Goal: Navigation & Orientation: Find specific page/section

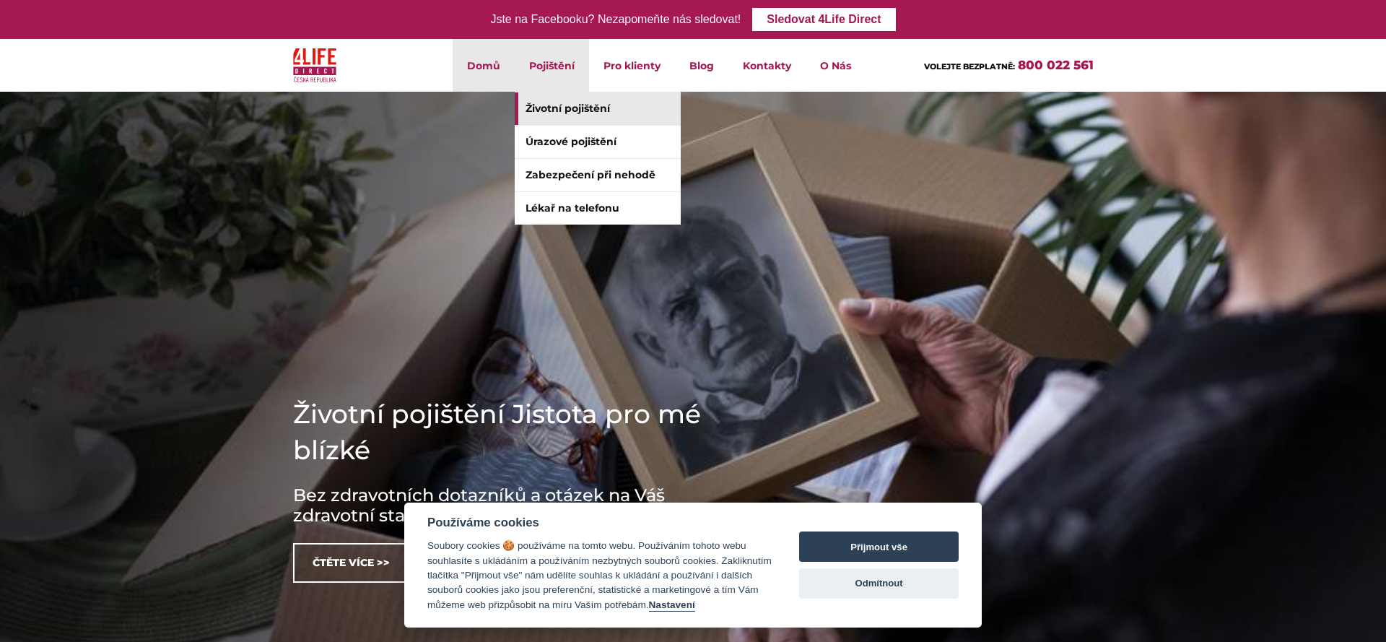
click at [563, 105] on link "Životní pojištění" at bounding box center [598, 108] width 166 height 32
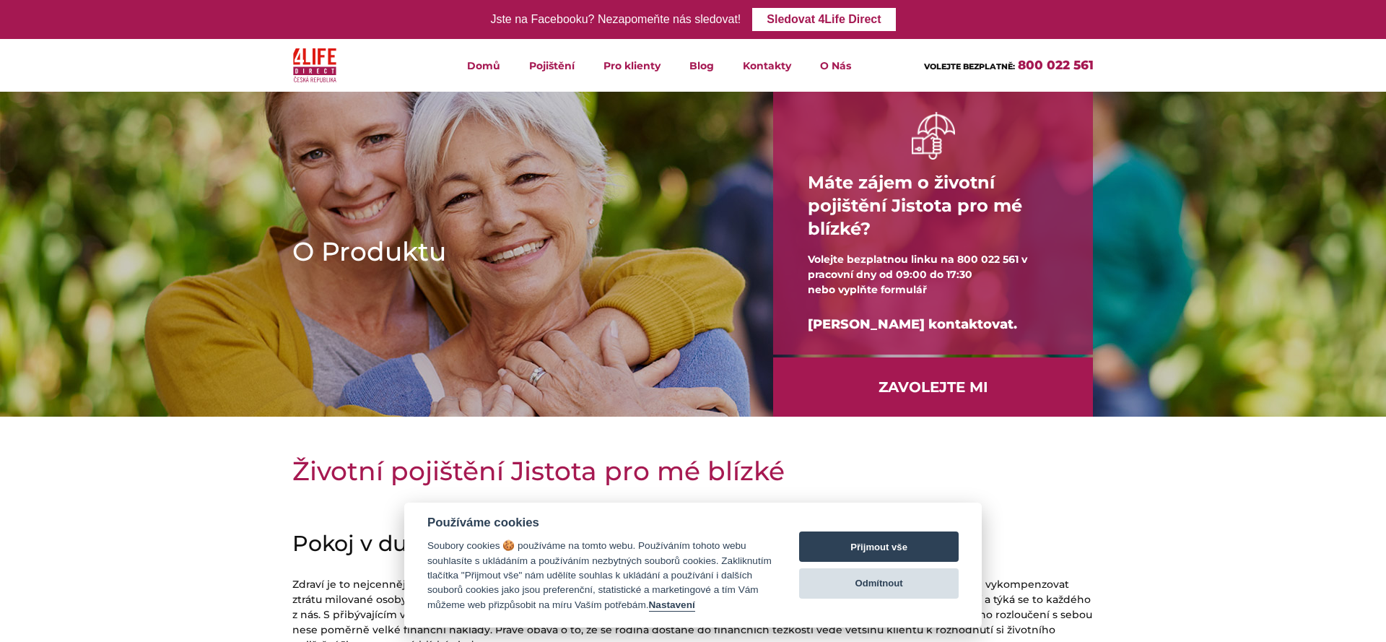
click at [924, 582] on button "Odmítnout" at bounding box center [879, 583] width 160 height 30
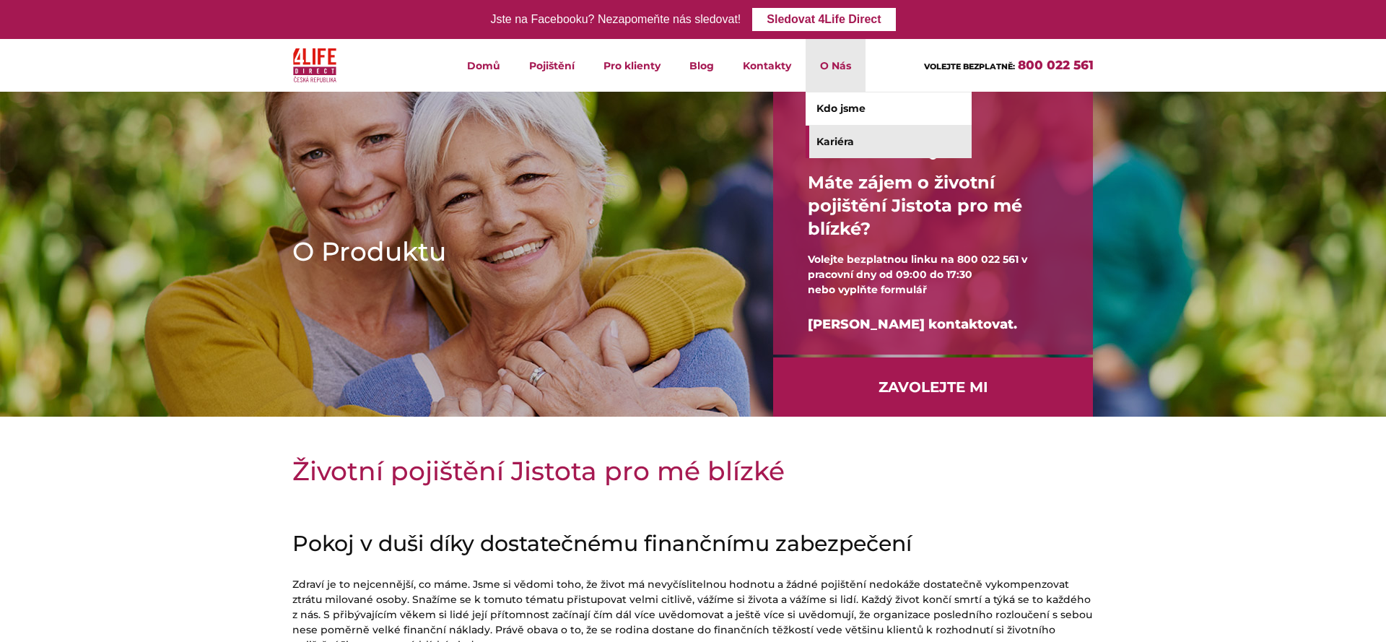
click at [834, 134] on link "Kariéra" at bounding box center [889, 142] width 166 height 32
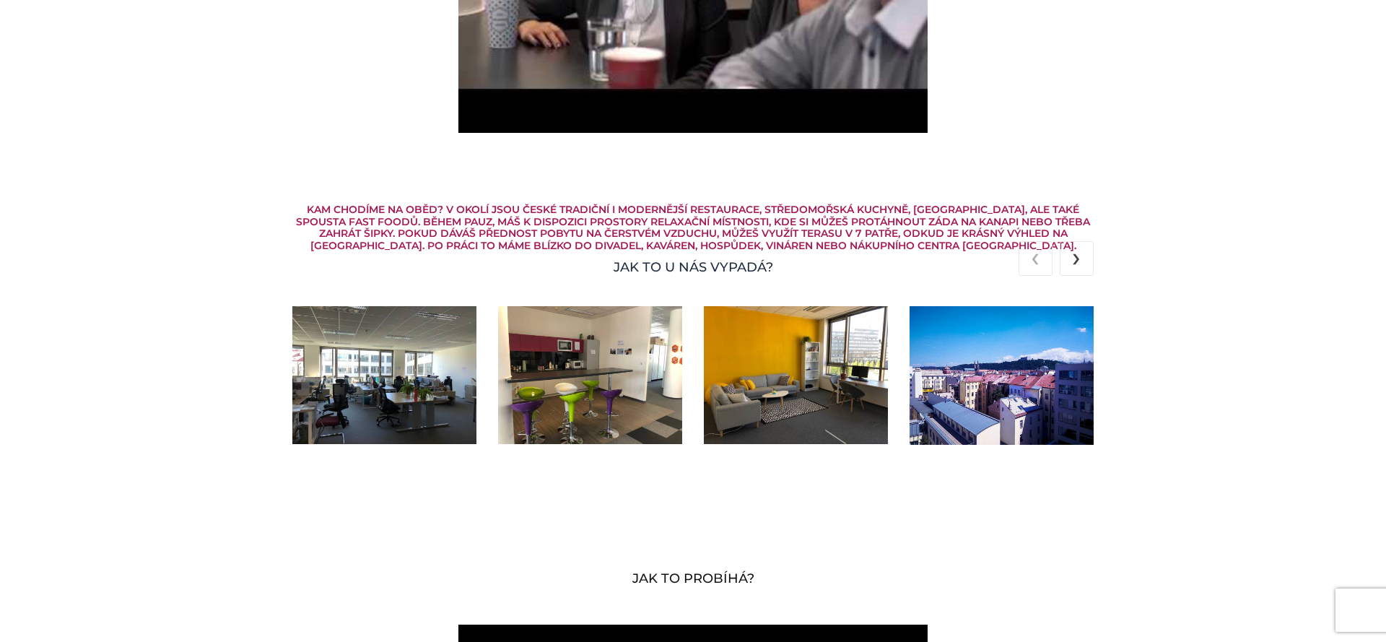
scroll to position [2623, 0]
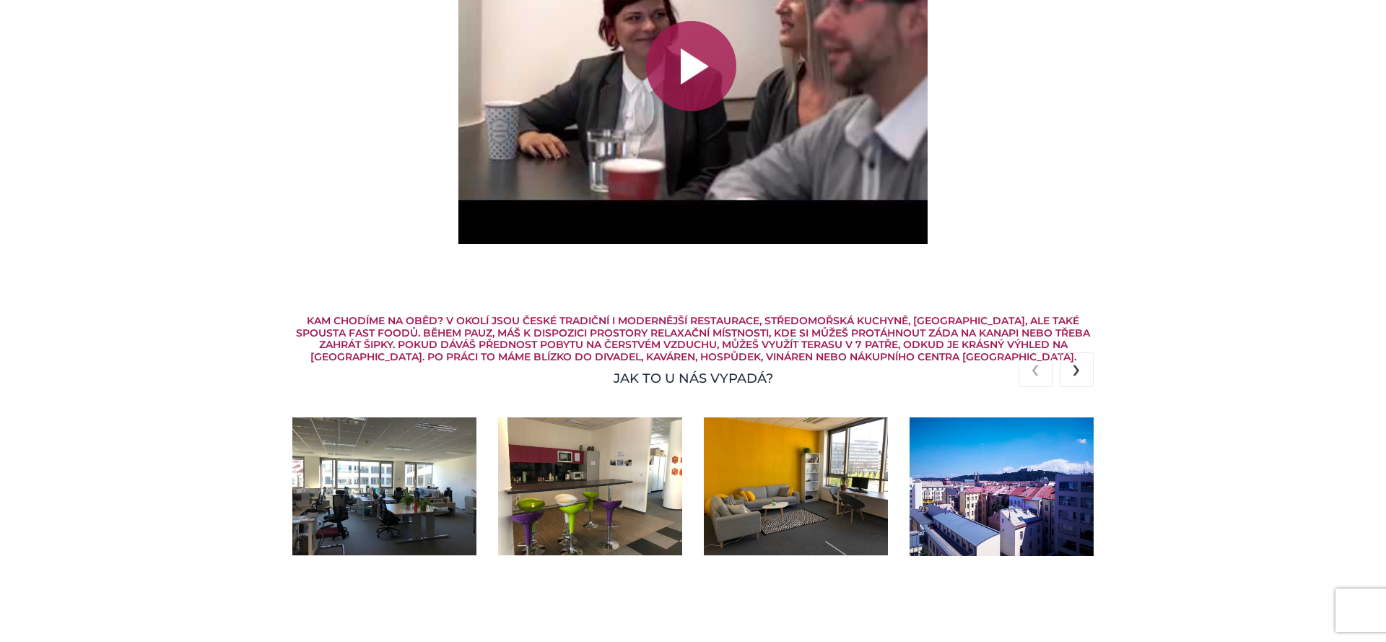
click at [1074, 359] on span "›" at bounding box center [1076, 368] width 9 height 34
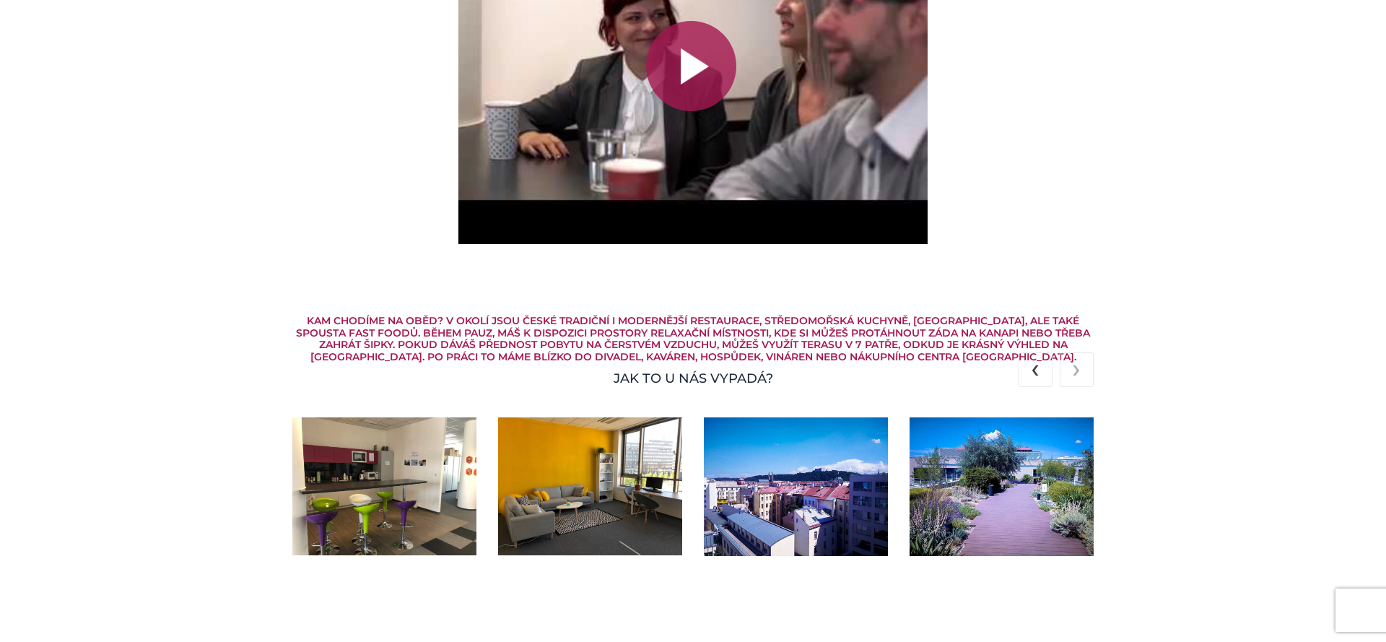
click at [830, 505] on img at bounding box center [796, 486] width 184 height 139
click at [741, 463] on img at bounding box center [796, 486] width 184 height 139
drag, startPoint x: 741, startPoint y: 463, endPoint x: 860, endPoint y: 453, distance: 119.5
click at [845, 487] on img at bounding box center [796, 486] width 184 height 139
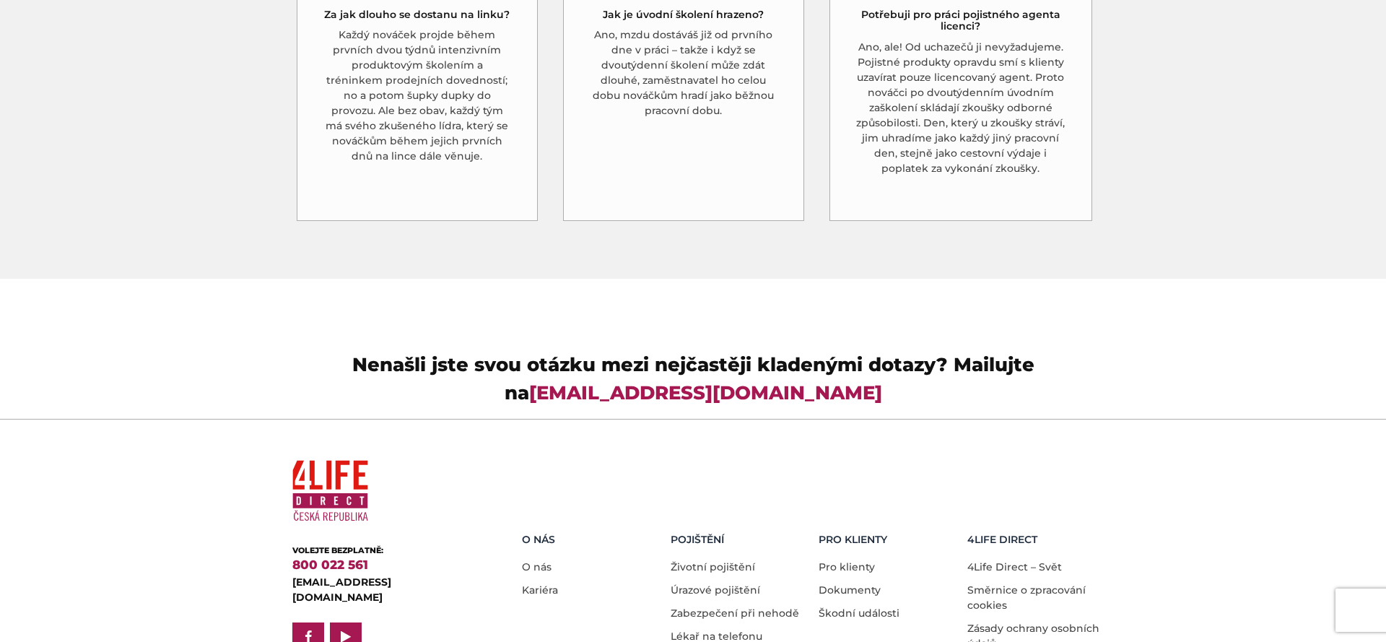
scroll to position [4134, 0]
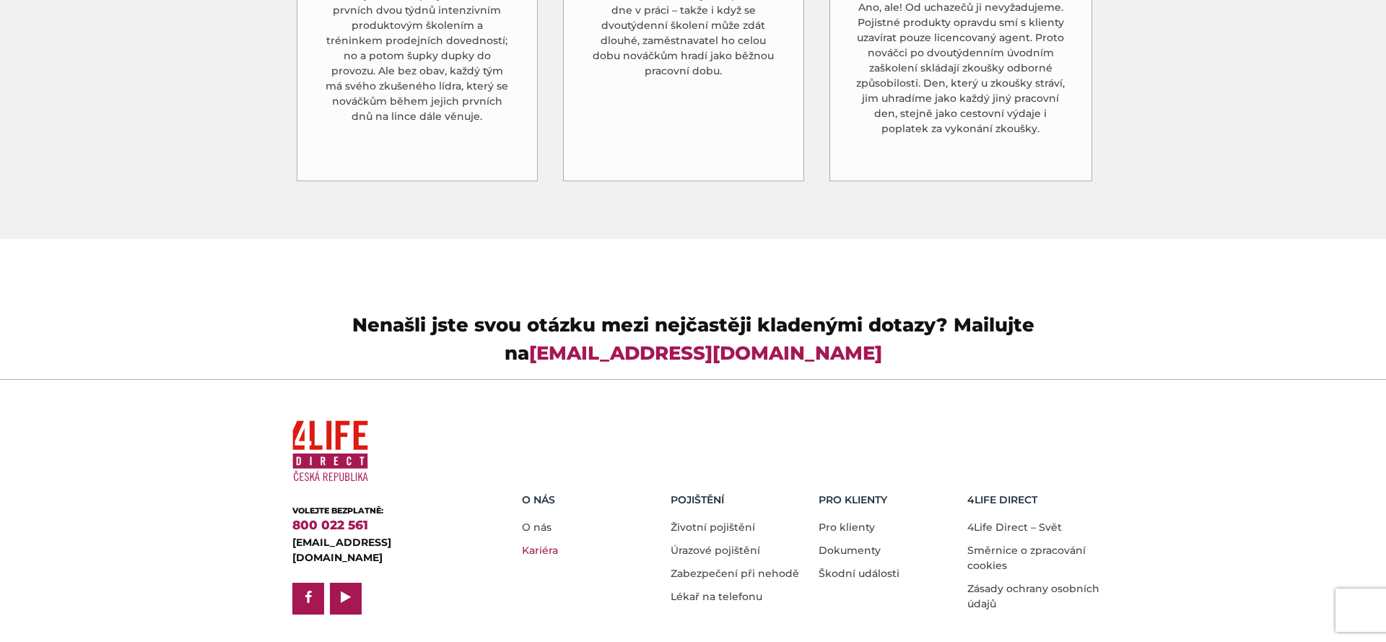
click at [540, 544] on link "Kariéra" at bounding box center [540, 550] width 36 height 13
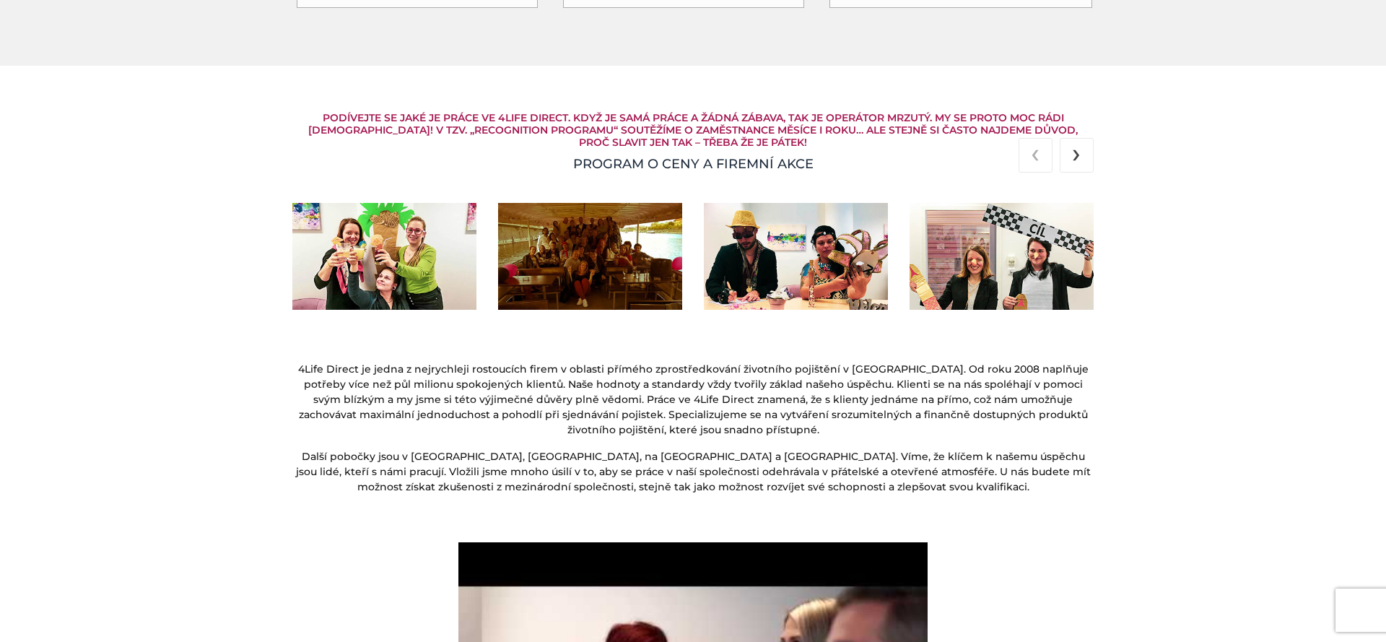
scroll to position [1011, 0]
